Goal: Information Seeking & Learning: Find specific fact

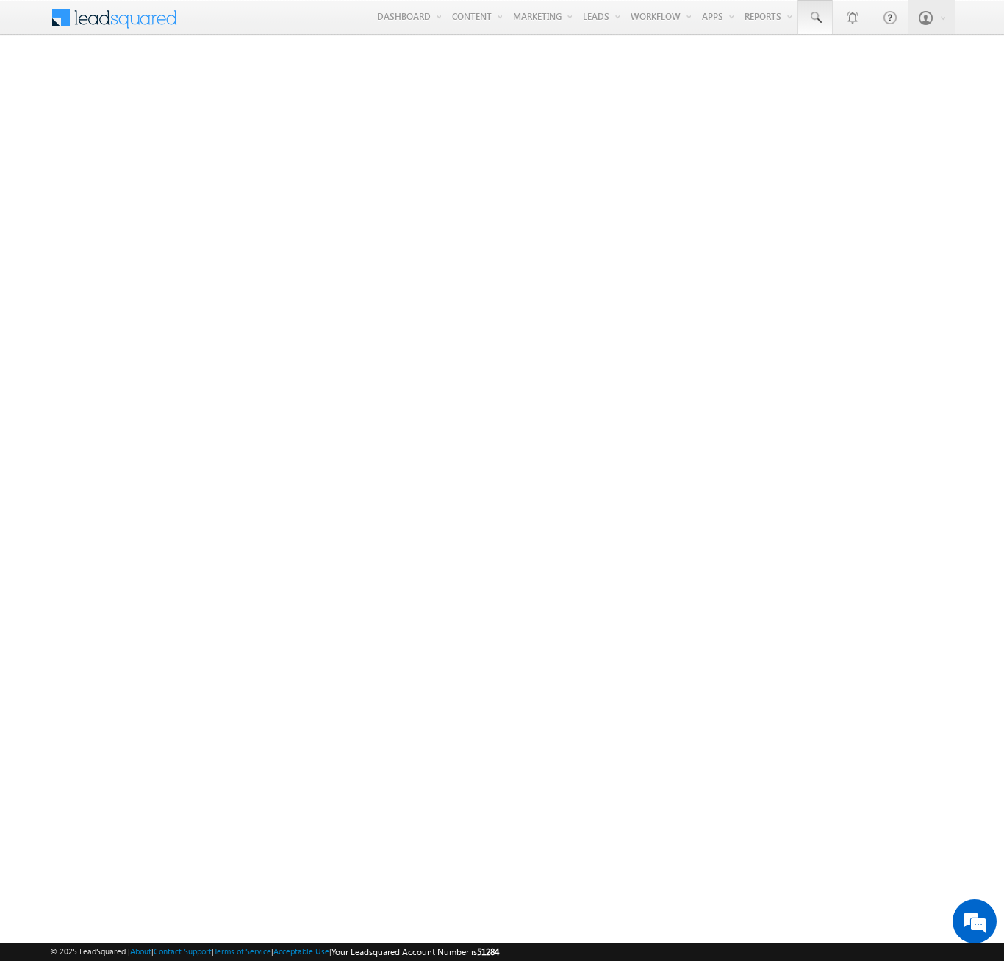
click at [814, 18] on span at bounding box center [815, 17] width 15 height 15
type input "8965936982"
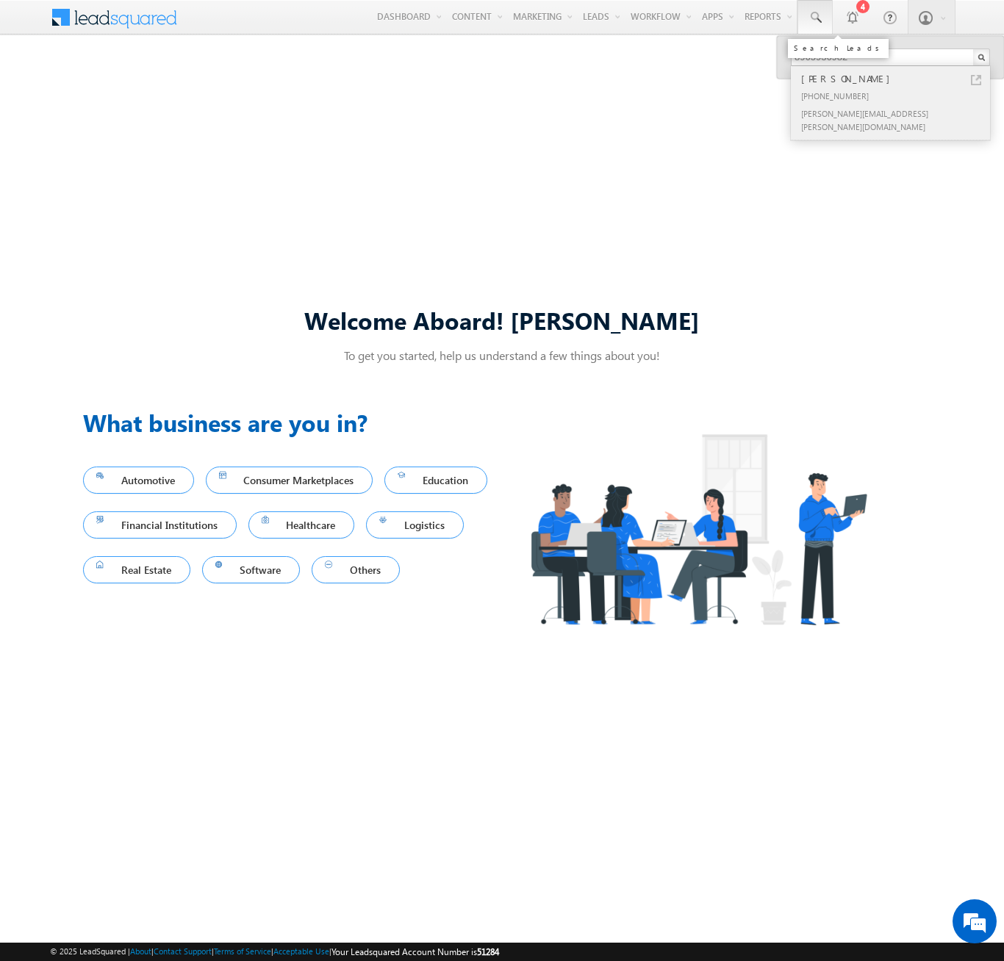
click at [896, 79] on div "[PERSON_NAME]" at bounding box center [896, 79] width 197 height 16
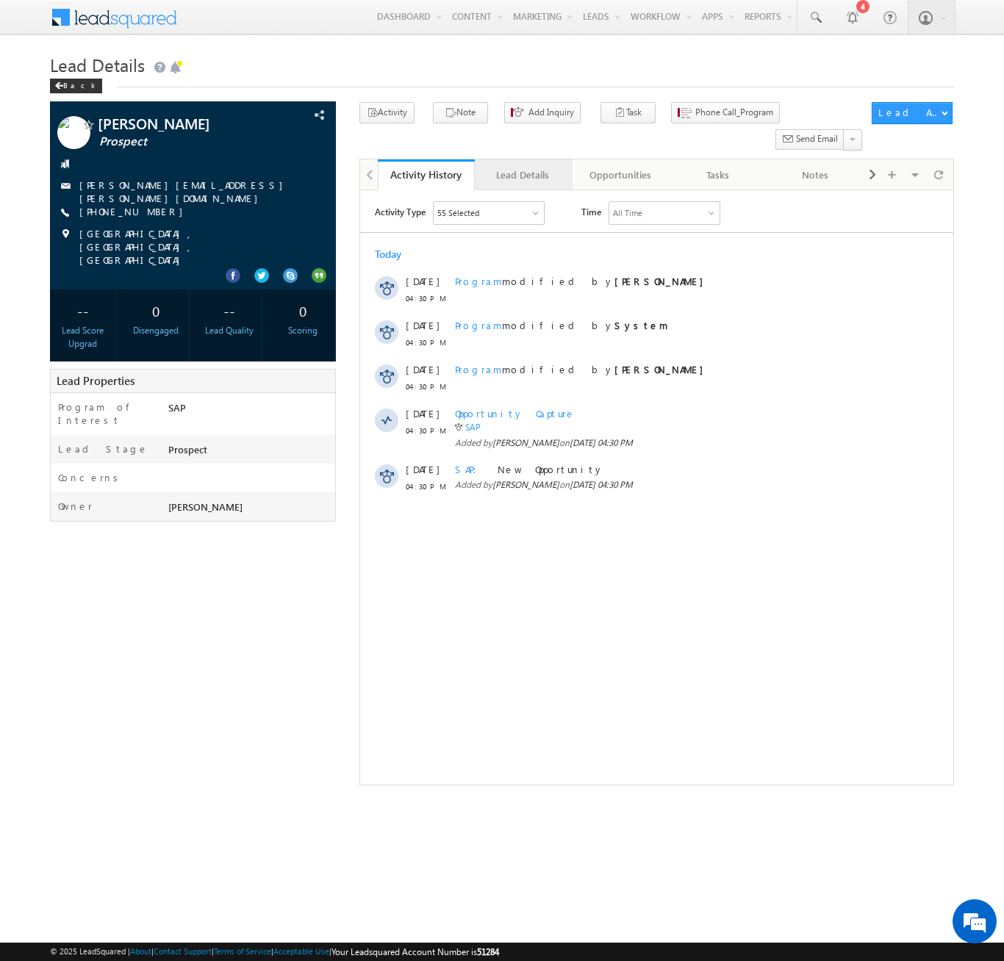
click at [522, 166] on div "Lead Details" at bounding box center [522, 175] width 72 height 18
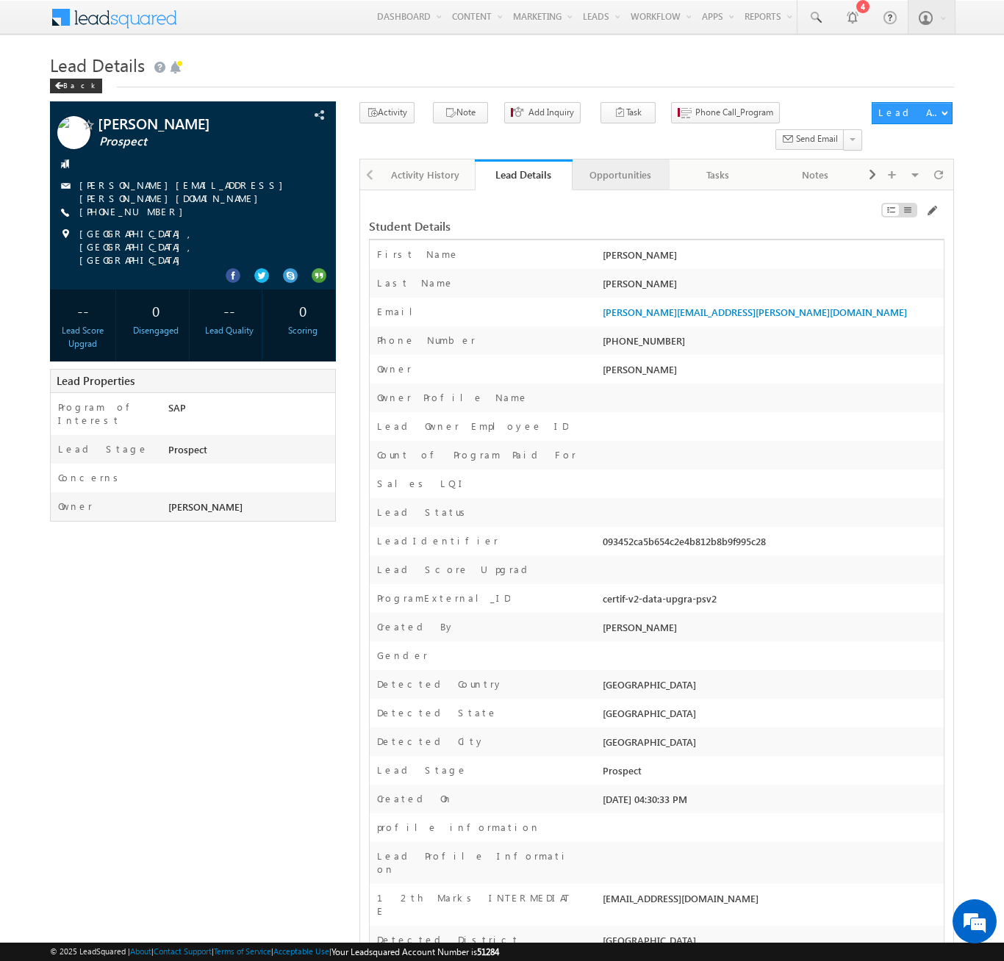
click at [619, 166] on div "Opportunities" at bounding box center [620, 175] width 72 height 18
